Goal: Check status: Check status

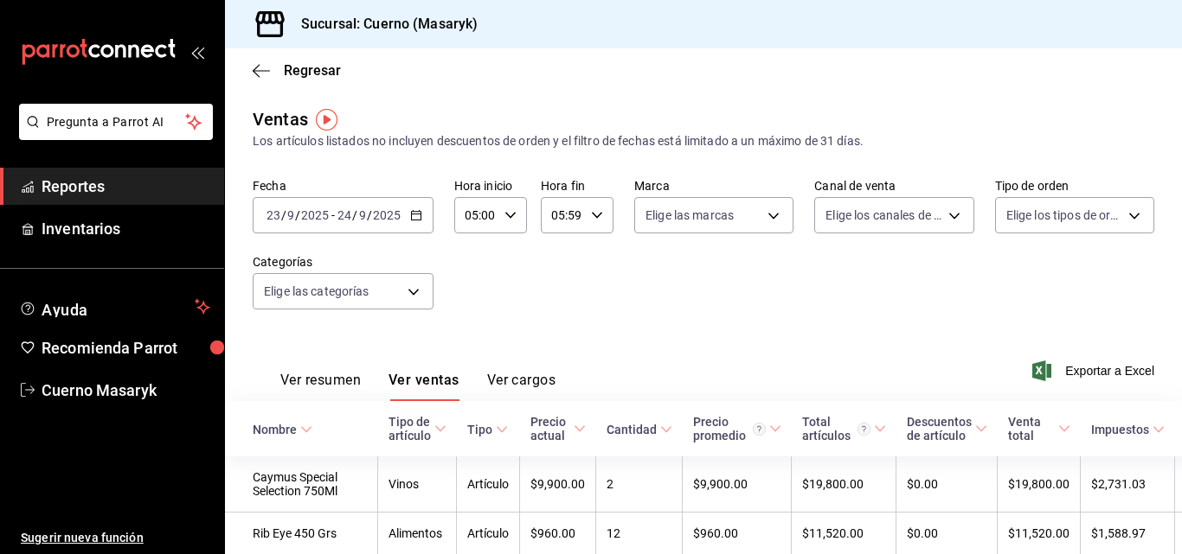
click at [420, 221] on div "[DATE] [DATE] - [DATE] [DATE]" at bounding box center [343, 215] width 181 height 36
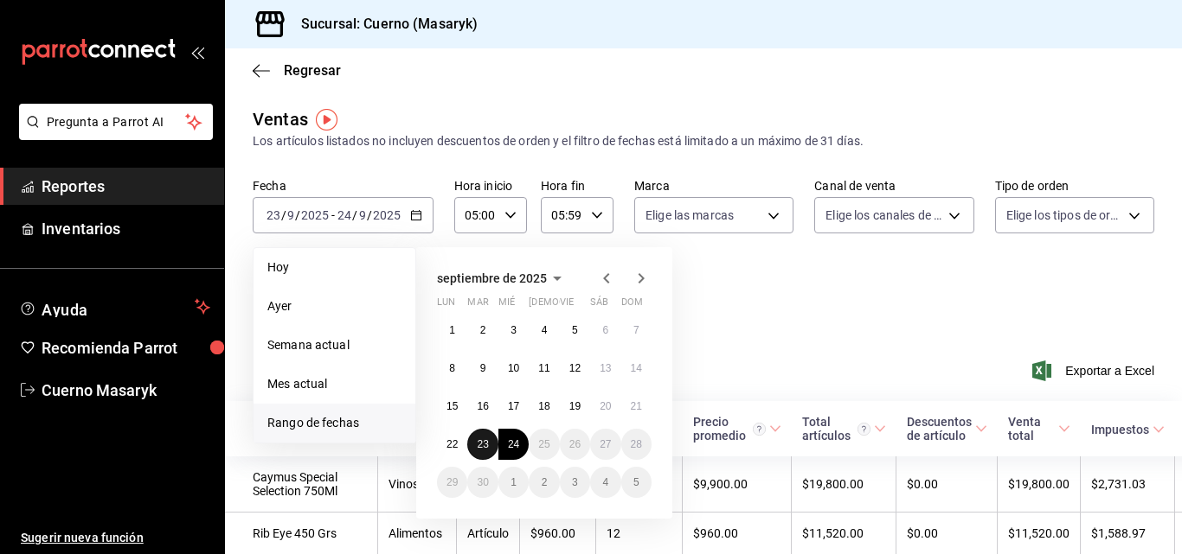
click at [481, 444] on abbr "23" at bounding box center [482, 445] width 11 height 12
click at [507, 452] on button "24" at bounding box center [513, 444] width 30 height 31
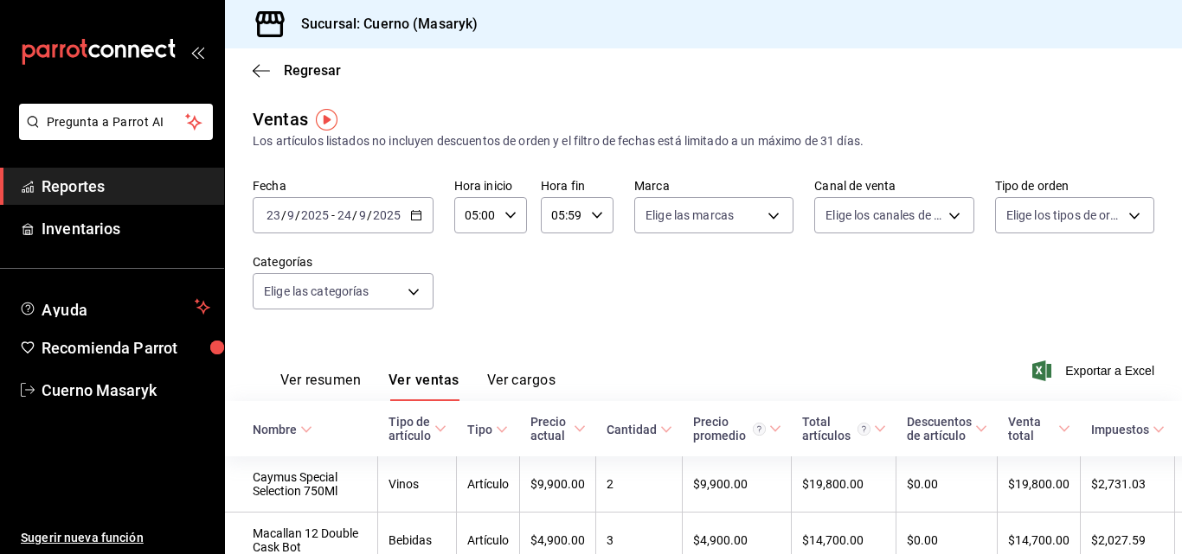
click at [359, 378] on button "Ver resumen" at bounding box center [320, 386] width 80 height 29
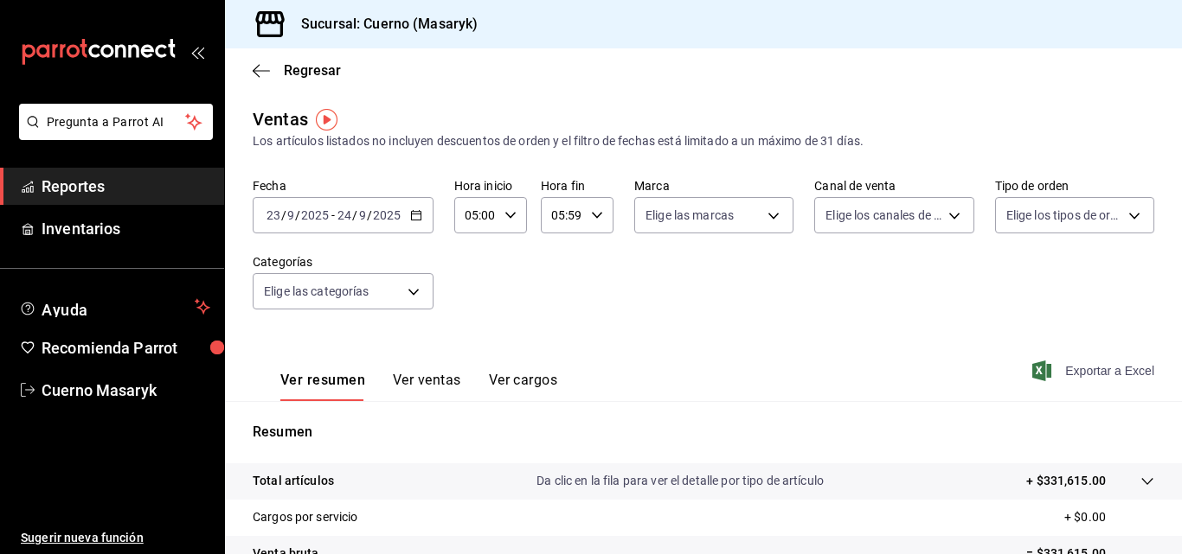
click at [1125, 371] on span "Exportar a Excel" at bounding box center [1094, 371] width 119 height 21
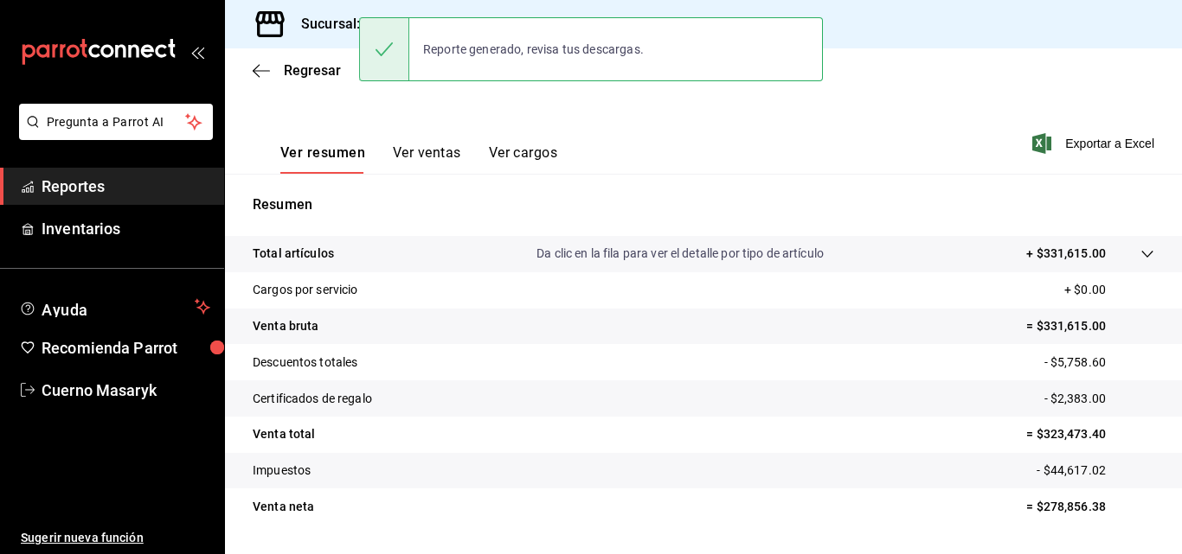
scroll to position [259, 0]
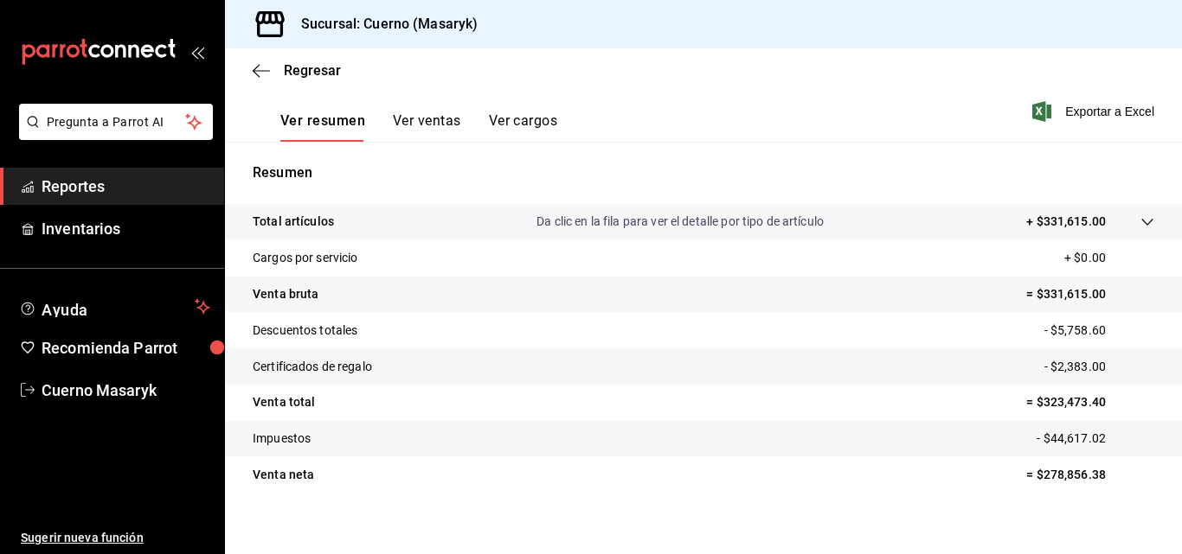
click at [1126, 218] on div at bounding box center [1129, 222] width 48 height 18
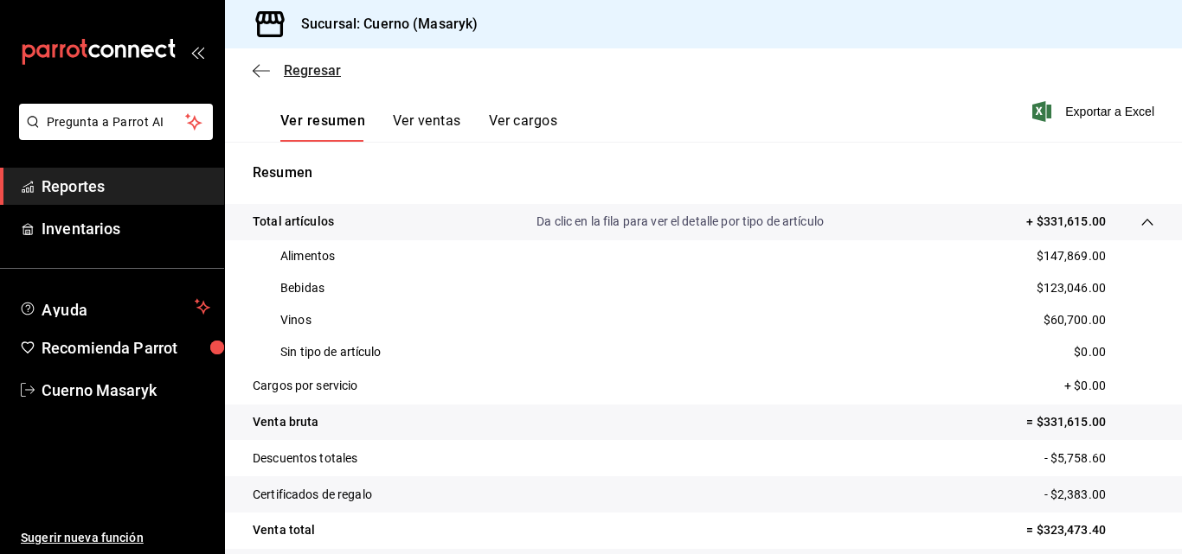
click at [311, 72] on span "Regresar" at bounding box center [312, 70] width 57 height 16
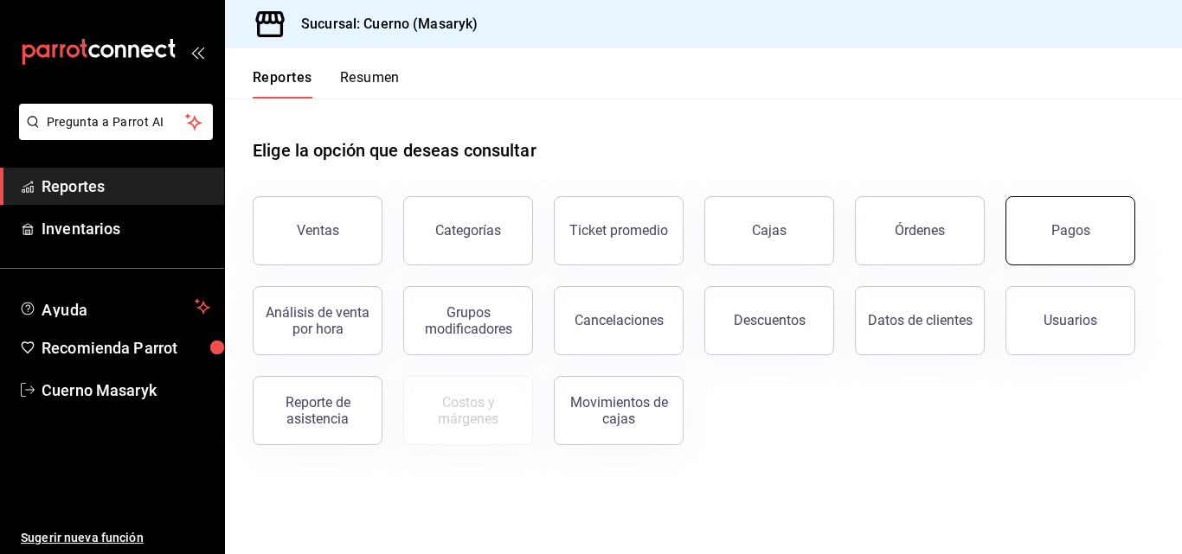
click at [1107, 253] on button "Pagos" at bounding box center [1070, 230] width 130 height 69
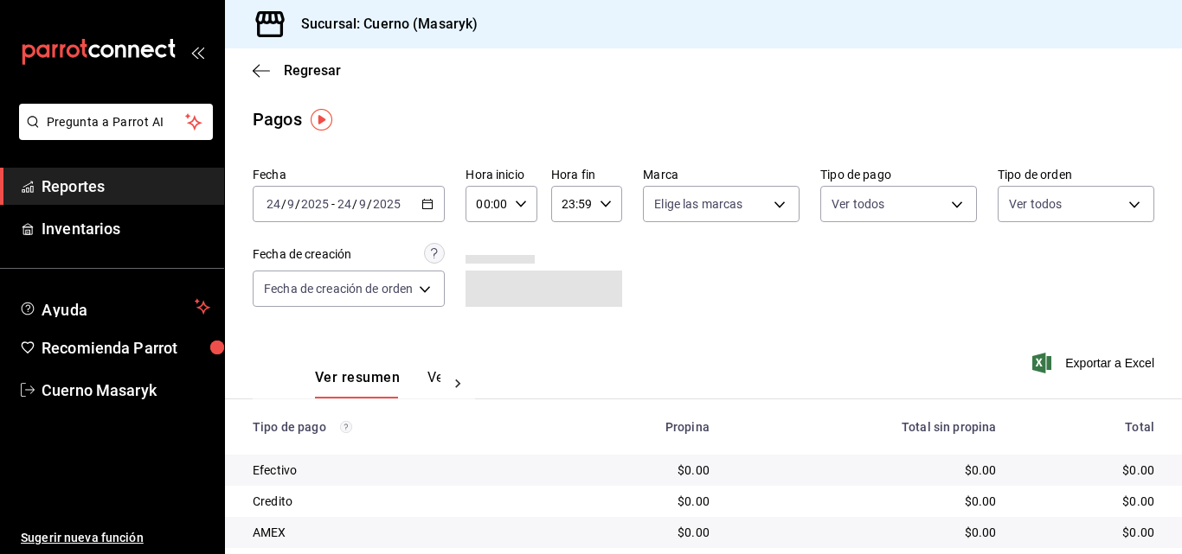
click at [421, 206] on div "[DATE] [DATE] - [DATE] [DATE]" at bounding box center [349, 204] width 192 height 36
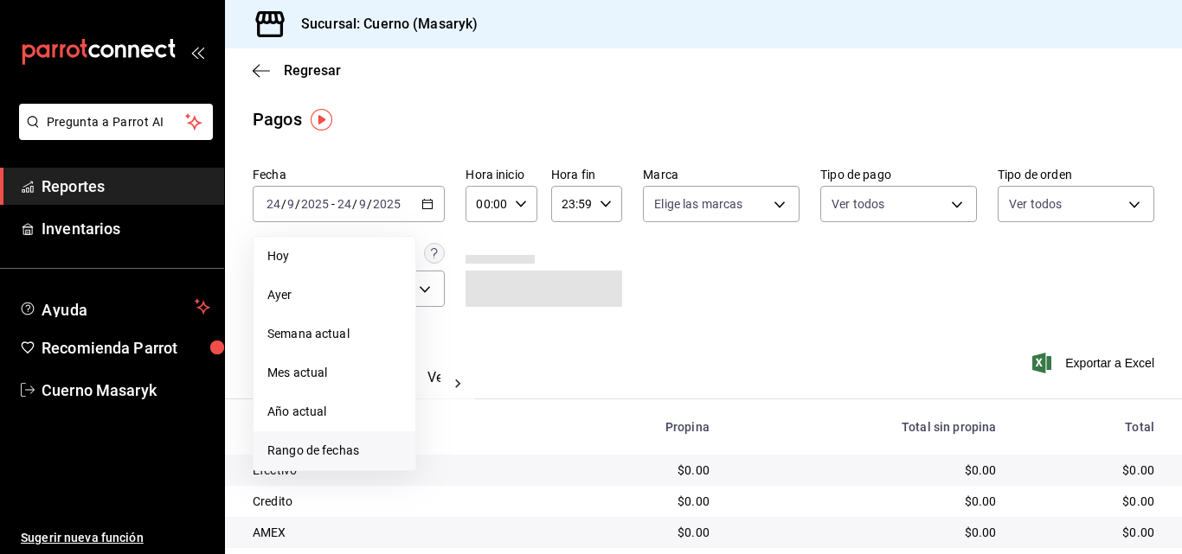
click at [322, 452] on span "Rango de fechas" at bounding box center [334, 451] width 134 height 18
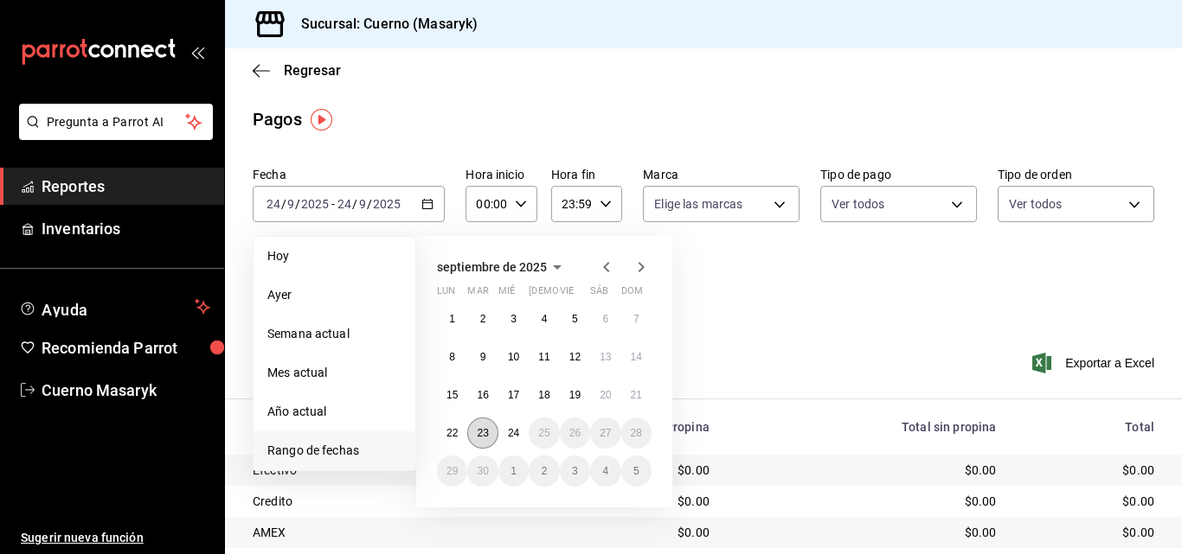
click at [488, 436] on abbr "23" at bounding box center [482, 433] width 11 height 12
click at [505, 438] on button "24" at bounding box center [513, 433] width 30 height 31
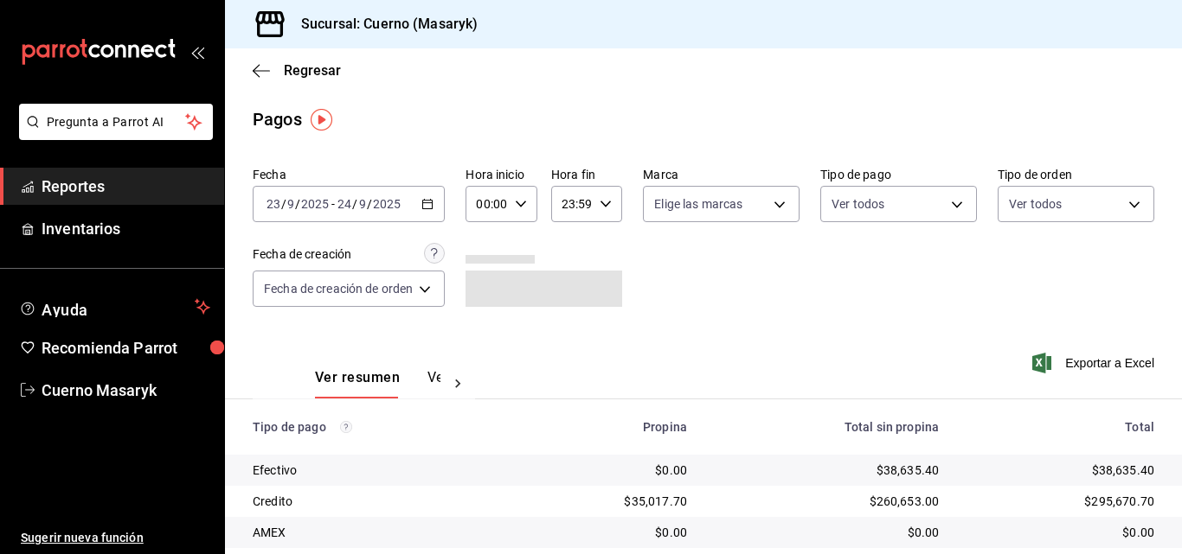
click at [518, 199] on icon "button" at bounding box center [521, 204] width 12 height 12
click at [482, 285] on span "05" at bounding box center [485, 283] width 7 height 14
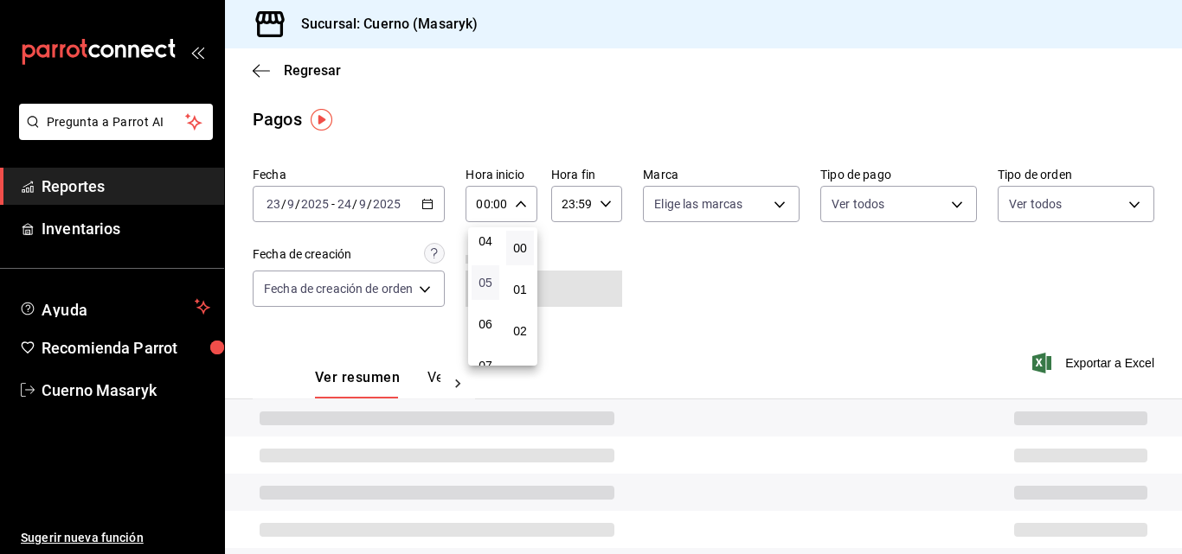
type input "05:00"
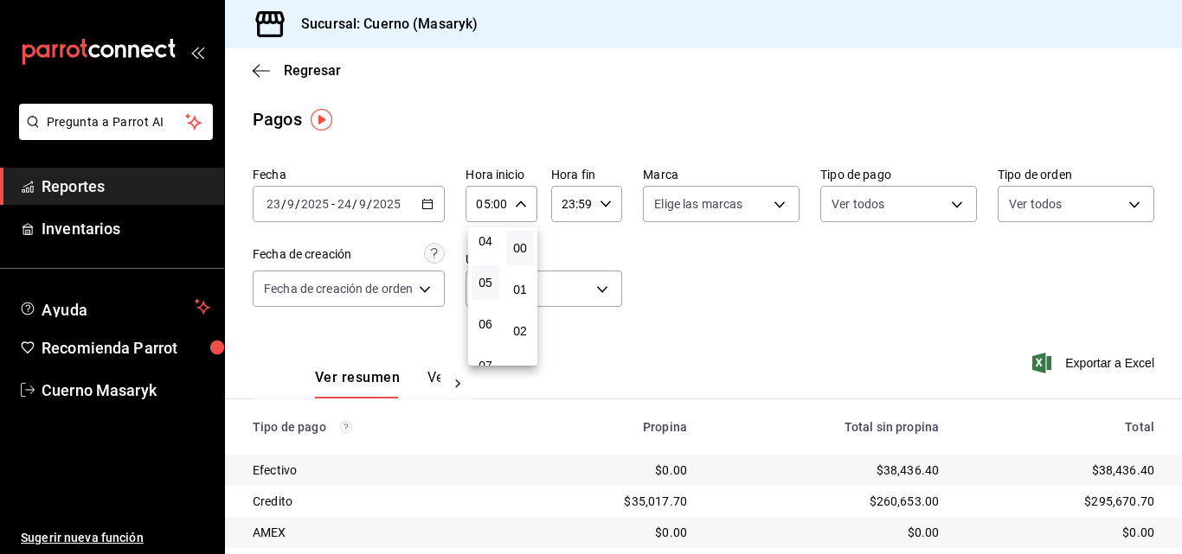
click at [605, 199] on div at bounding box center [591, 277] width 1182 height 554
click at [608, 196] on div "23:59 Hora fin" at bounding box center [586, 204] width 71 height 36
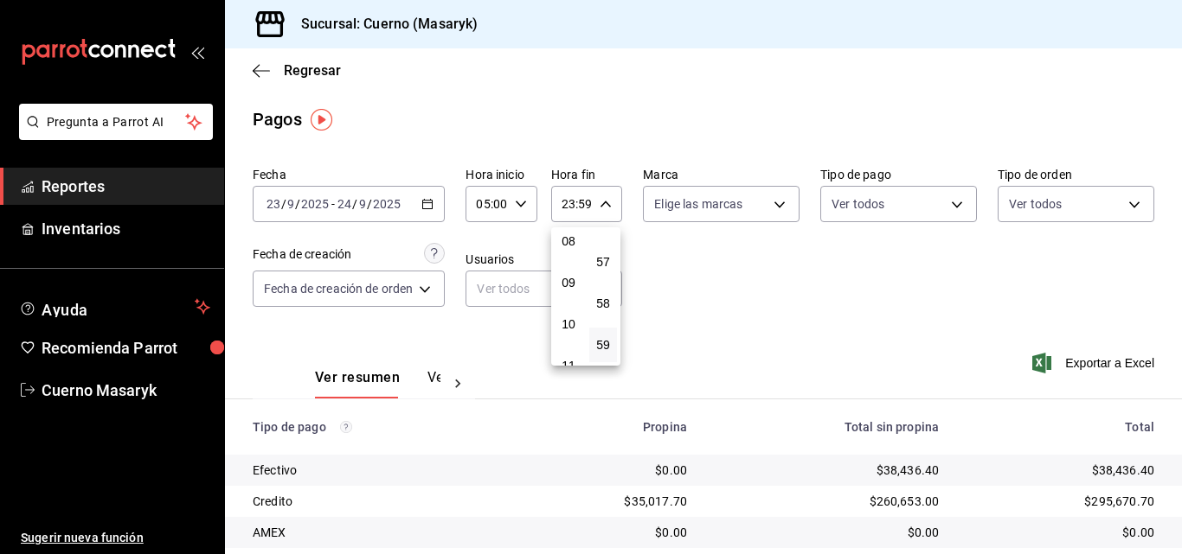
scroll to position [253, 0]
click at [570, 251] on span "06" at bounding box center [568, 245] width 7 height 14
type input "06:59"
click at [780, 272] on div at bounding box center [591, 277] width 1182 height 554
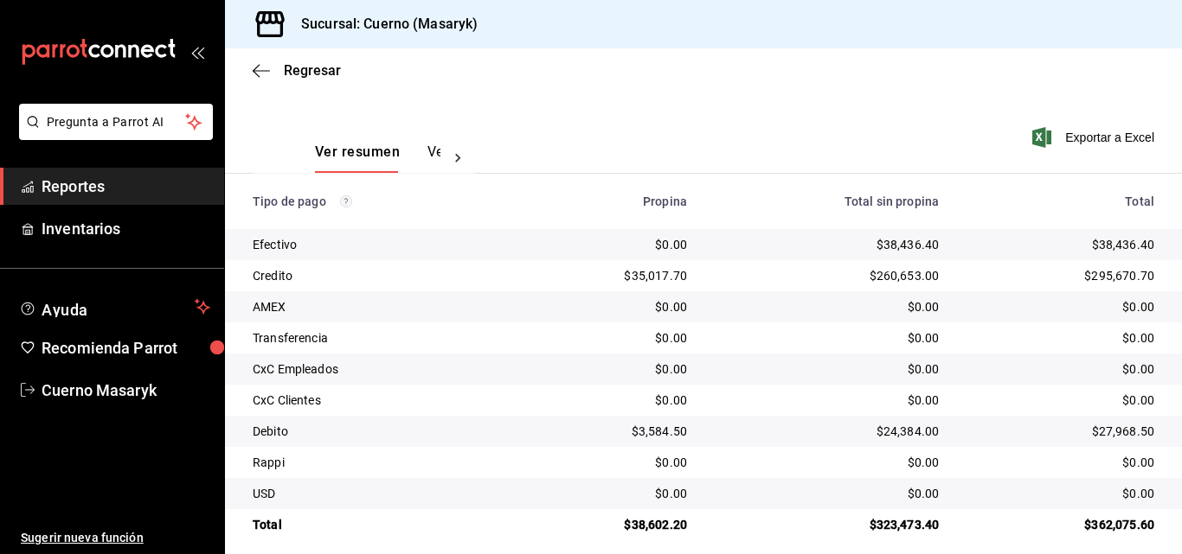
scroll to position [240, 0]
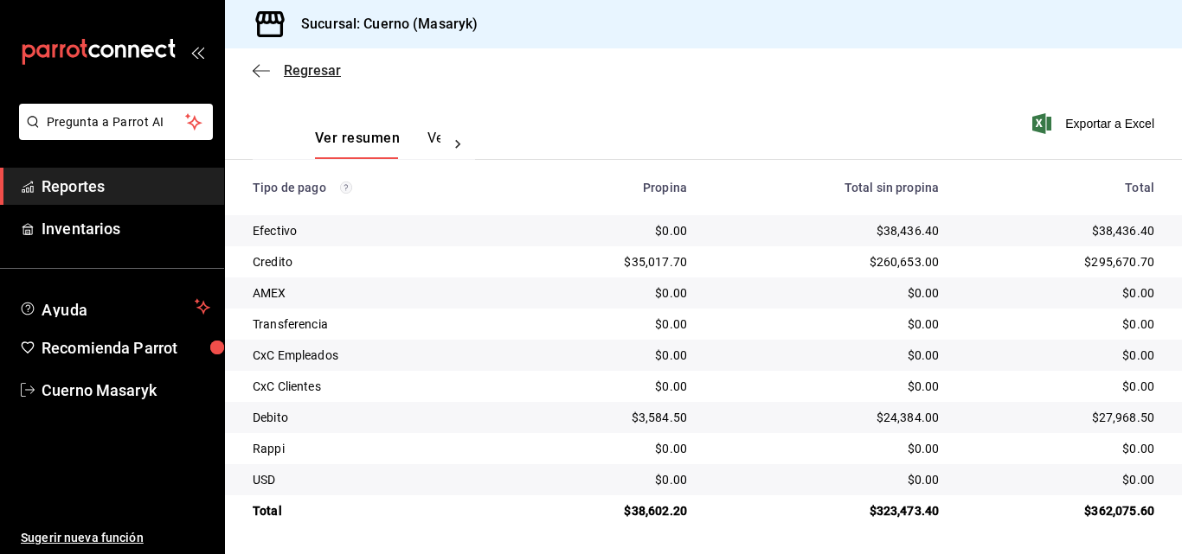
click at [303, 67] on span "Regresar" at bounding box center [312, 70] width 57 height 16
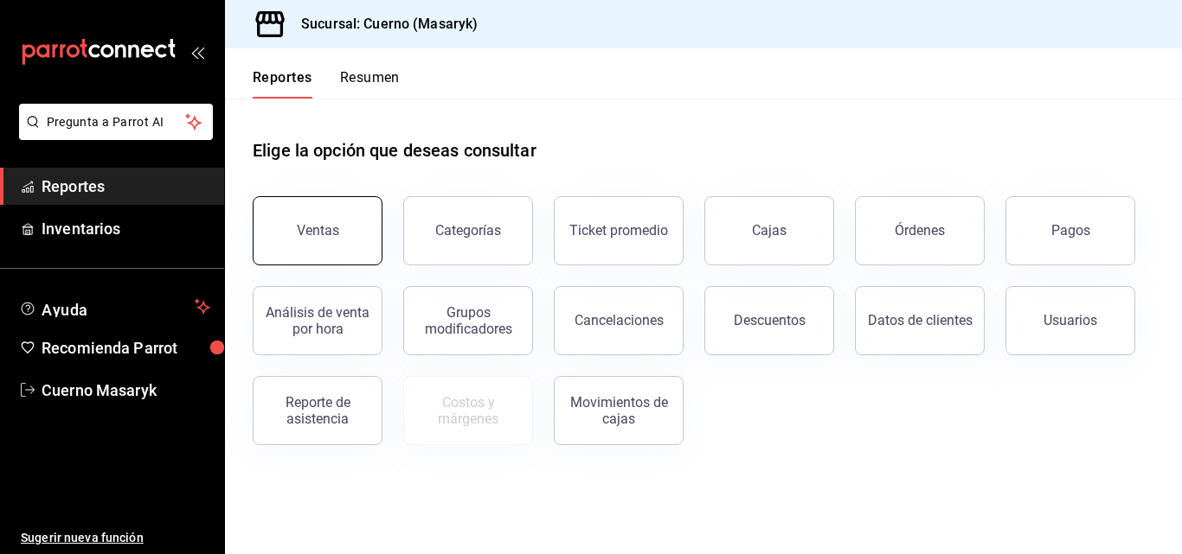
click at [349, 215] on button "Ventas" at bounding box center [318, 230] width 130 height 69
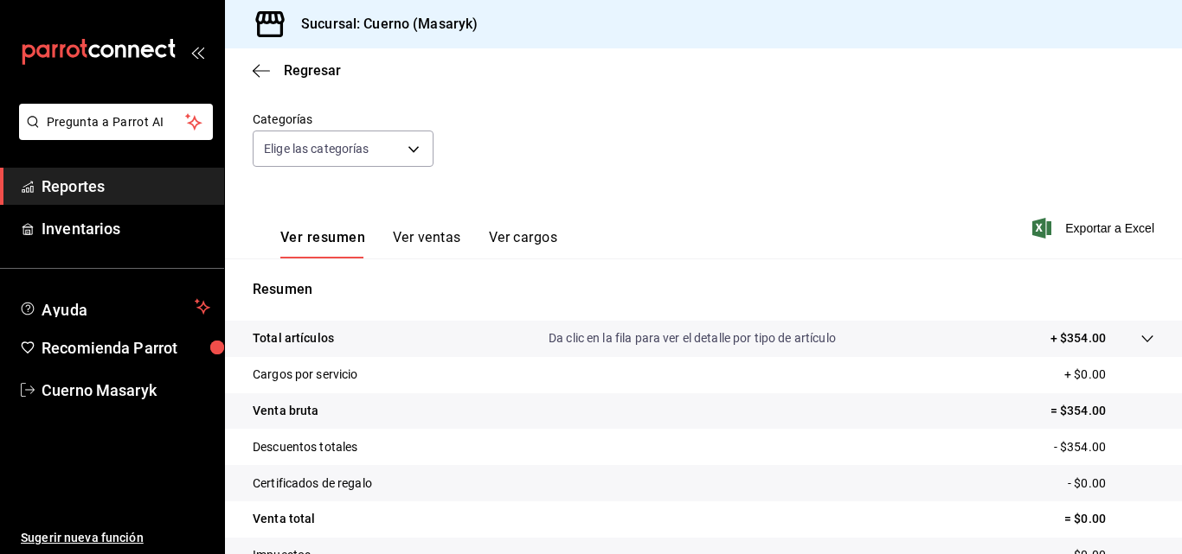
scroll to position [173, 0]
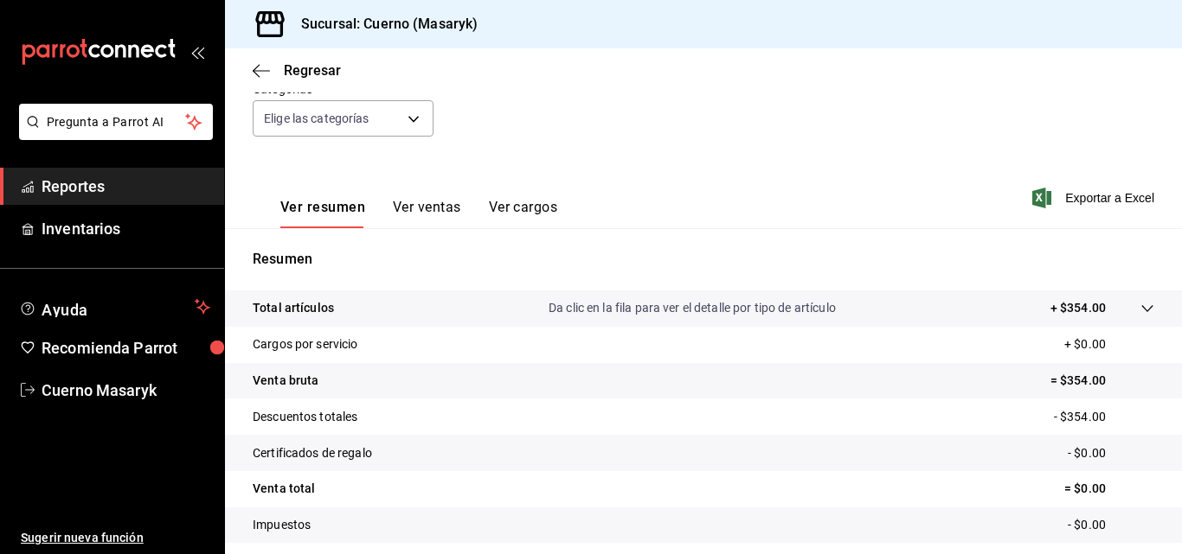
click at [1126, 307] on div at bounding box center [1129, 308] width 48 height 18
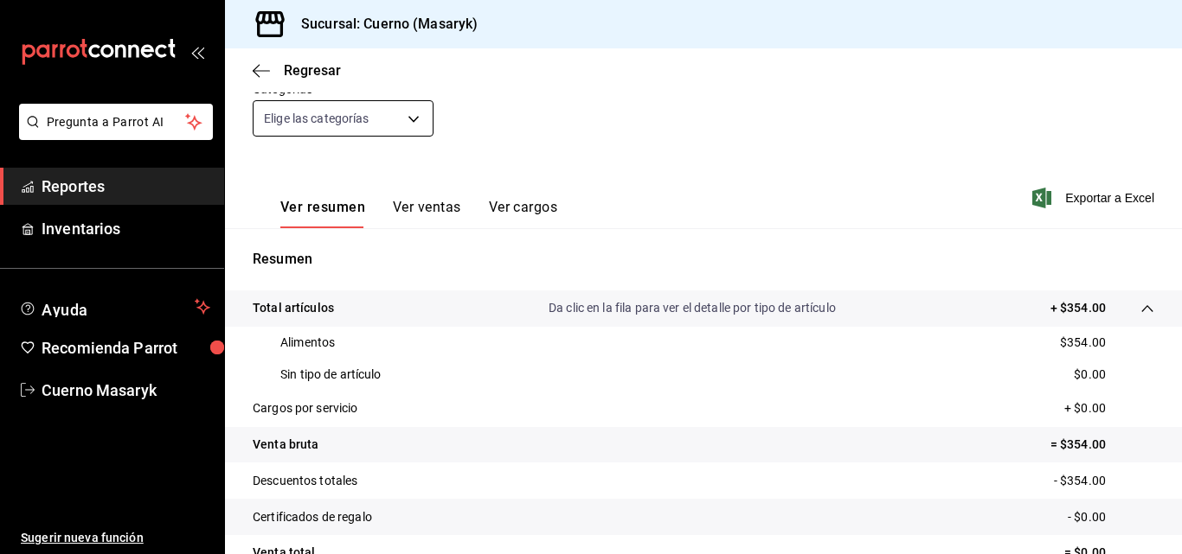
click at [403, 113] on body "Pregunta a Parrot AI Reportes Inventarios Ayuda Recomienda Parrot Cuerno Masary…" at bounding box center [591, 277] width 1182 height 554
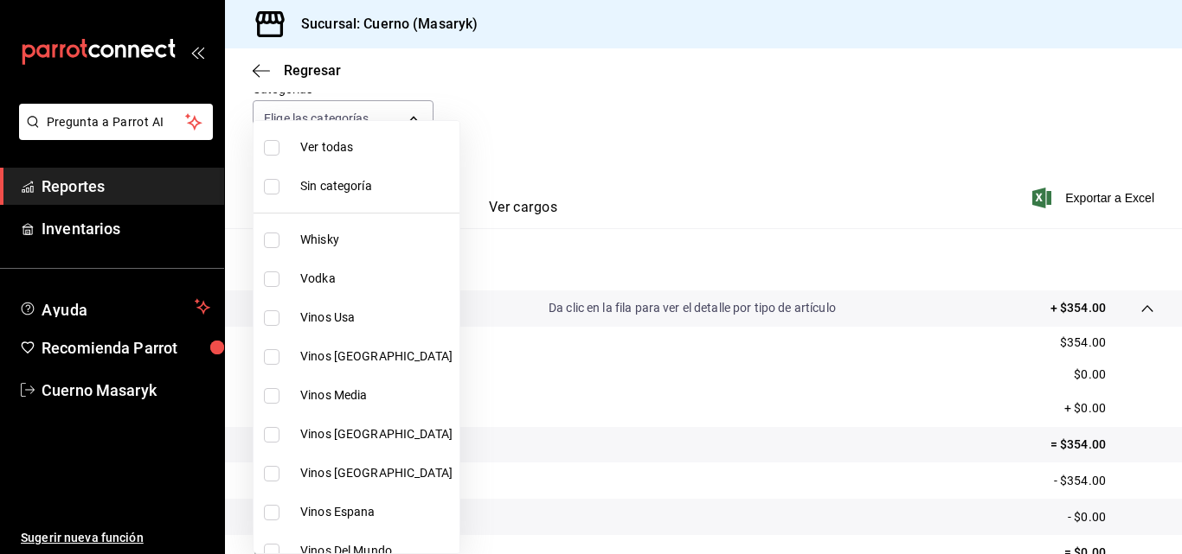
click at [532, 118] on div at bounding box center [591, 277] width 1182 height 554
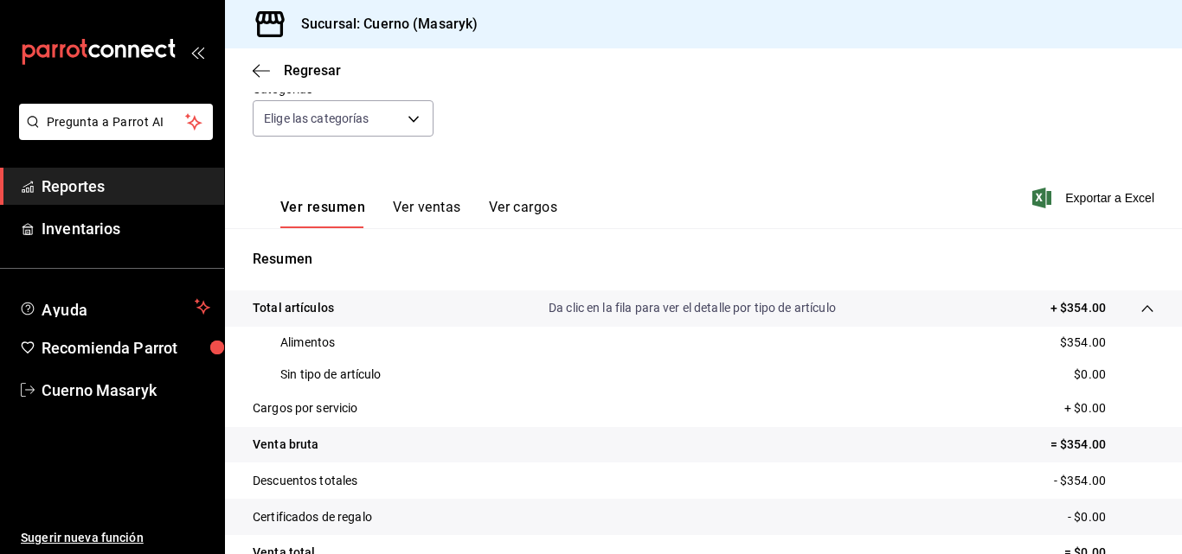
click at [532, 118] on div "Fecha [DATE] [DATE] - [DATE] [DATE] Hora inicio 00:00 Hora inicio Hora fin 23:5…" at bounding box center [703, 81] width 901 height 152
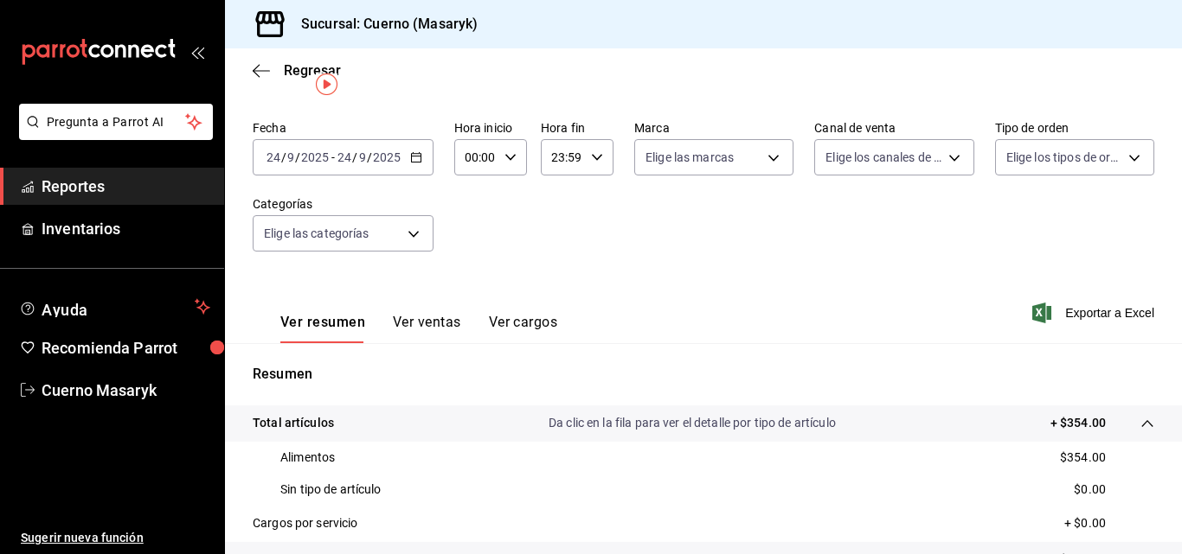
scroll to position [0, 0]
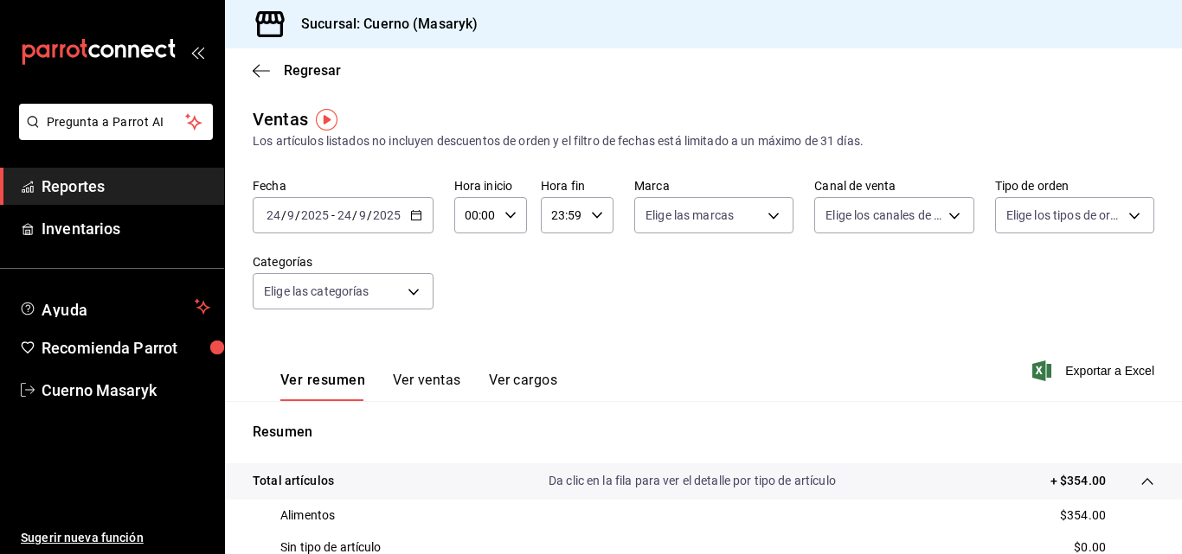
click at [420, 217] on icon "button" at bounding box center [416, 215] width 12 height 12
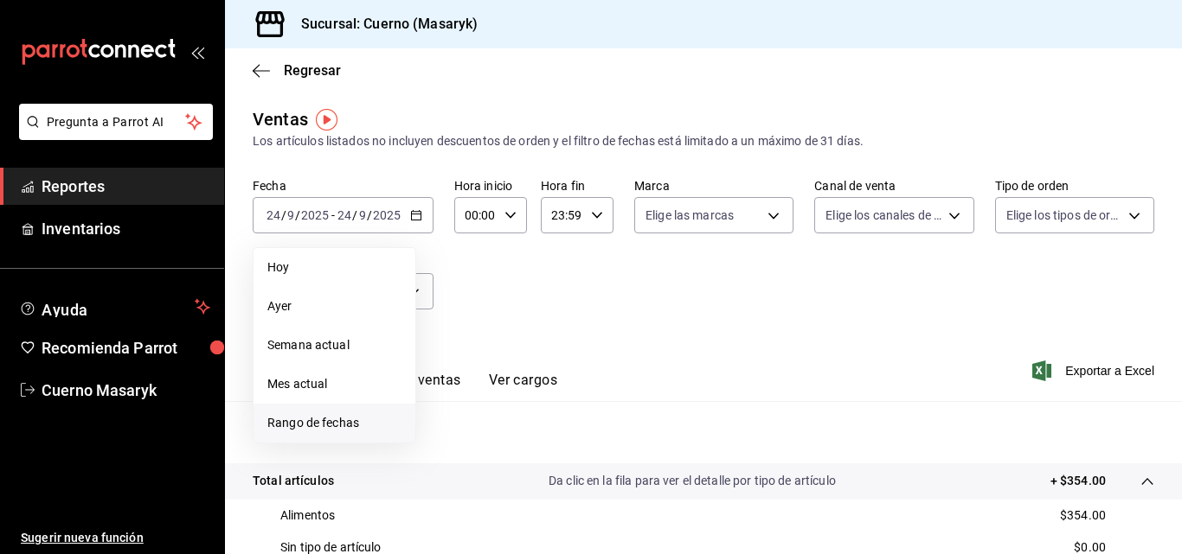
click at [344, 425] on span "Rango de fechas" at bounding box center [334, 423] width 134 height 18
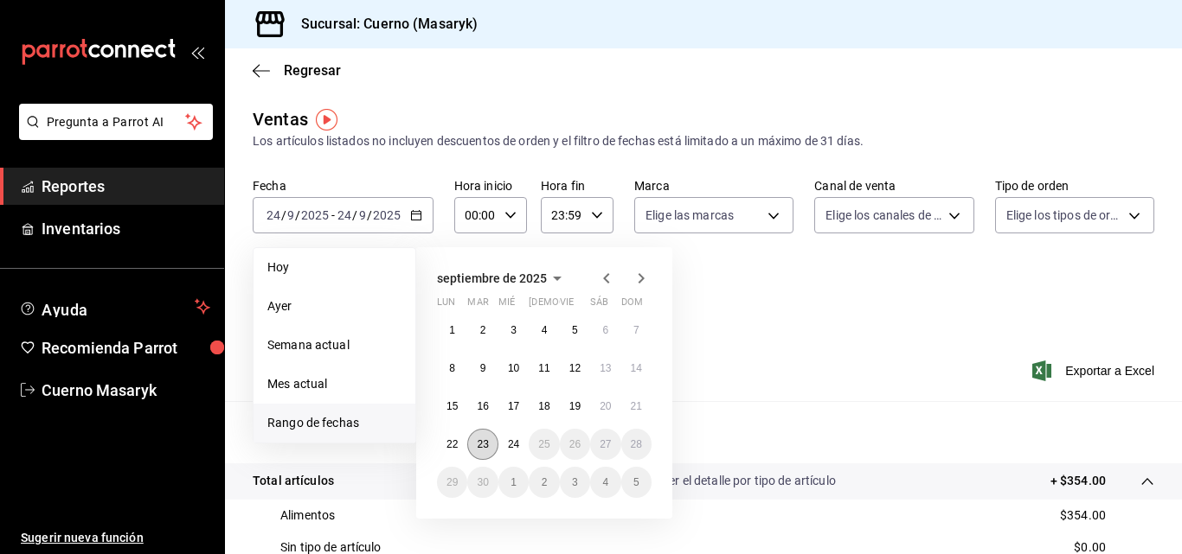
click at [483, 443] on abbr "23" at bounding box center [482, 445] width 11 height 12
click at [508, 445] on abbr "24" at bounding box center [513, 445] width 11 height 12
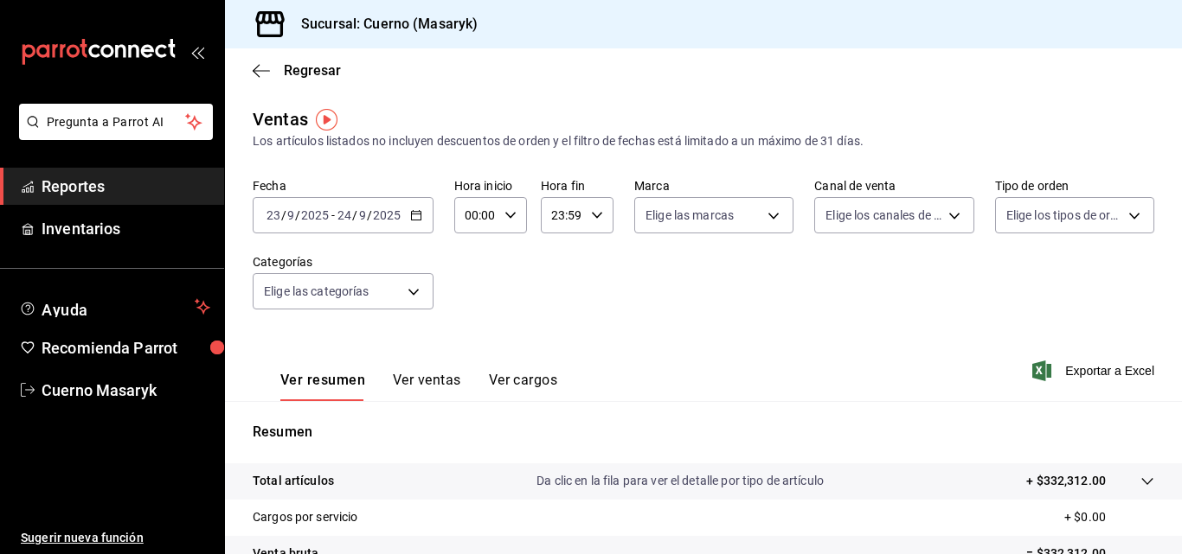
click at [505, 217] on icon "button" at bounding box center [510, 215] width 12 height 12
click at [474, 289] on span "05" at bounding box center [471, 294] width 8 height 14
type input "05:00"
click at [591, 217] on div at bounding box center [591, 277] width 1182 height 554
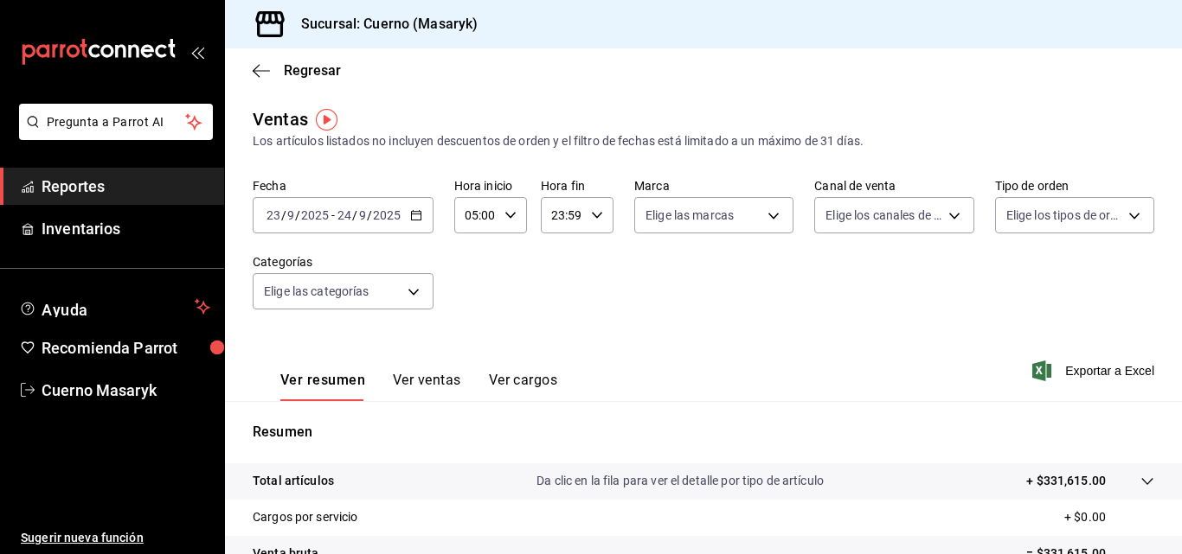
click at [591, 217] on icon "button" at bounding box center [597, 215] width 12 height 12
click at [559, 266] on span "04" at bounding box center [556, 260] width 8 height 14
type input "04:59"
click at [720, 281] on div at bounding box center [591, 277] width 1182 height 554
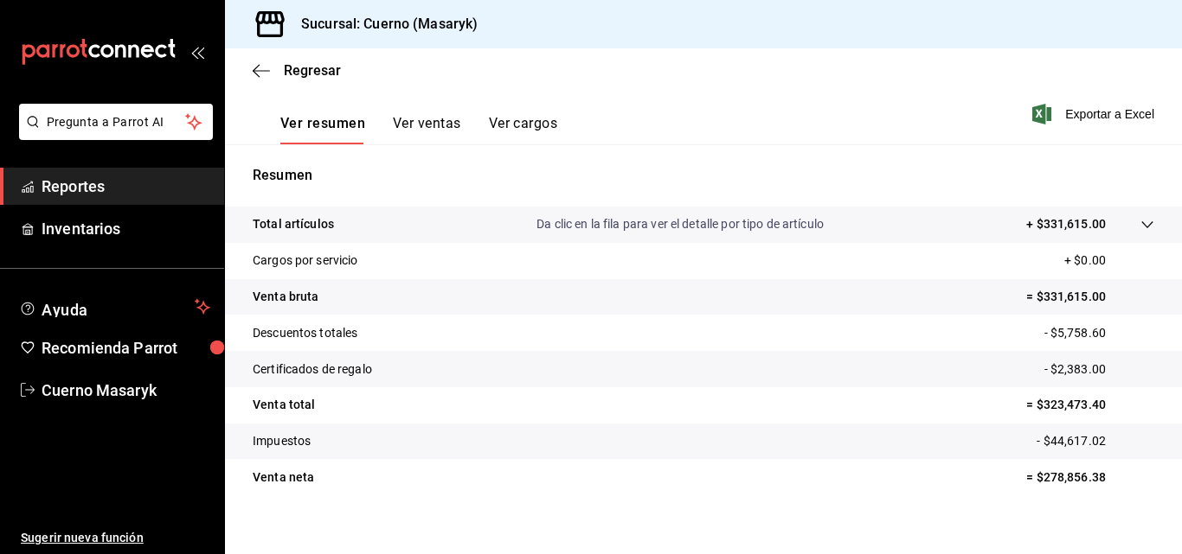
scroll to position [259, 0]
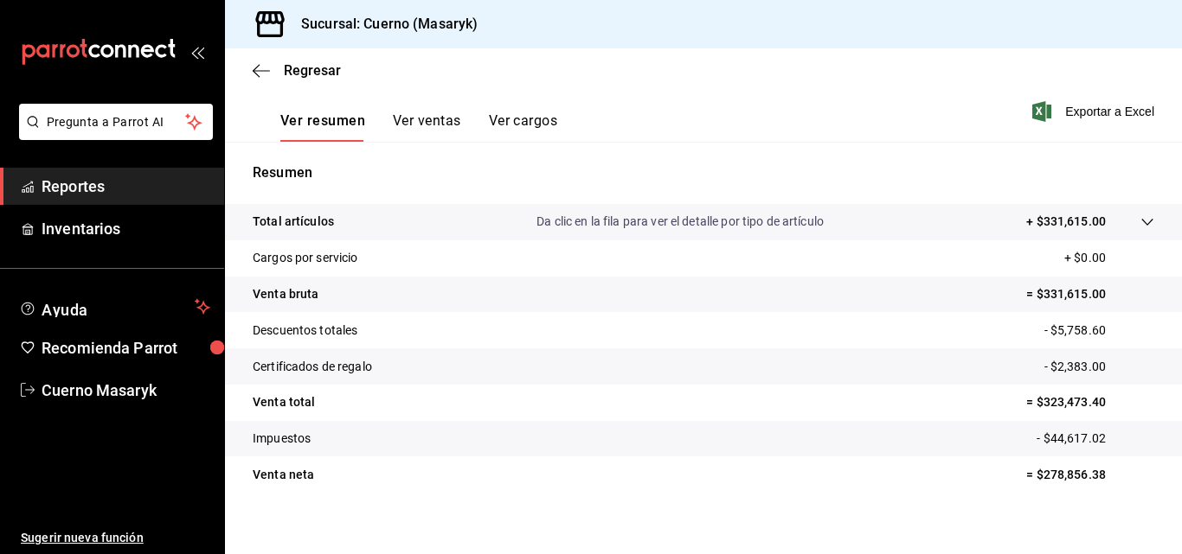
click at [1140, 219] on icon at bounding box center [1147, 222] width 14 height 14
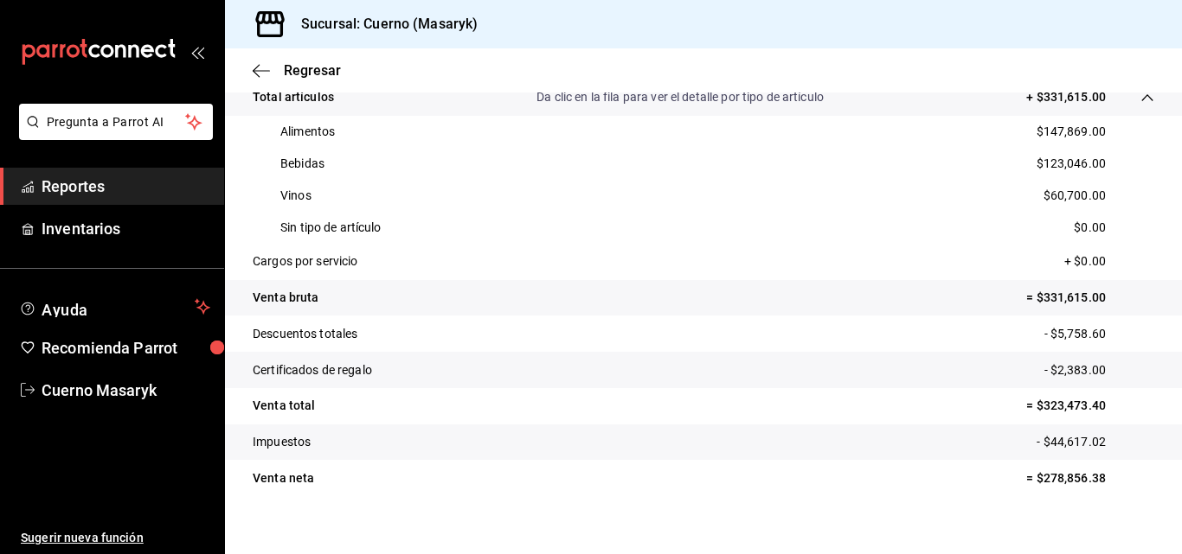
scroll to position [402, 0]
